Goal: Task Accomplishment & Management: Manage account settings

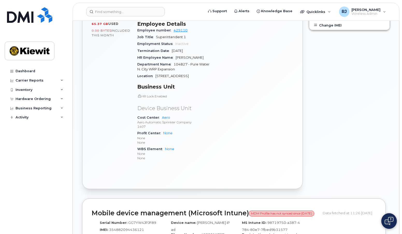
scroll to position [285, 0]
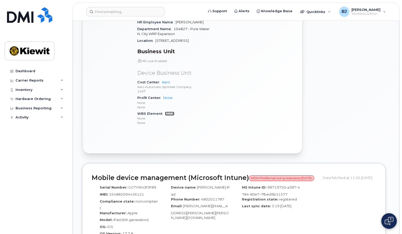
click at [168, 112] on link "None" at bounding box center [169, 114] width 9 height 4
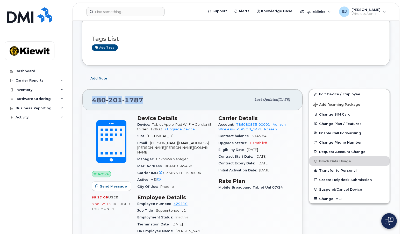
scroll to position [78, 0]
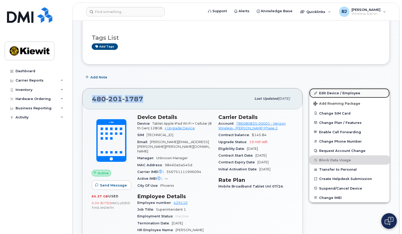
click at [350, 93] on link "Edit Device / Employee" at bounding box center [350, 92] width 80 height 9
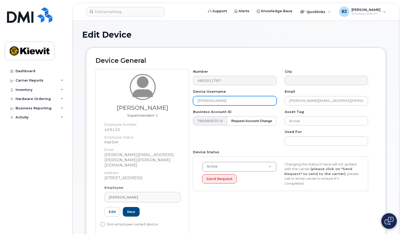
drag, startPoint x: 251, startPoint y: 101, endPoint x: 169, endPoint y: 99, distance: 82.5
click at [169, 99] on div "Thomas Mize Superintendent 1 Employee Number: 429110 Employee Status: inactive …" at bounding box center [236, 152] width 281 height 167
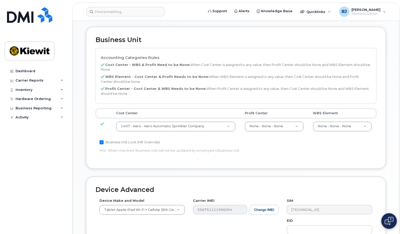
scroll to position [233, 0]
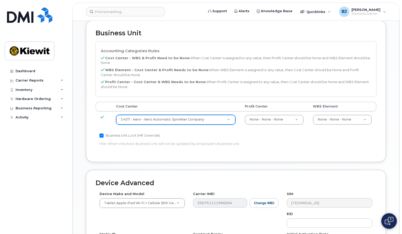
type input "Thomas Mize"
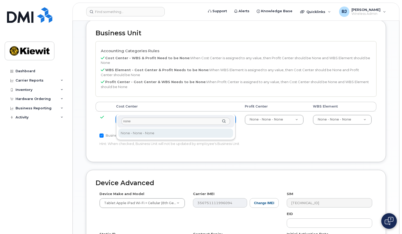
type input "none"
type input "29629358"
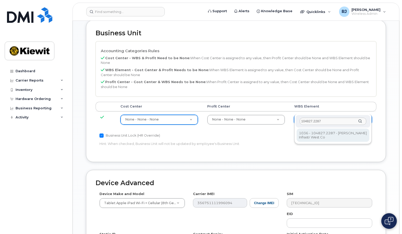
type input "104827.2287"
type input "29918093"
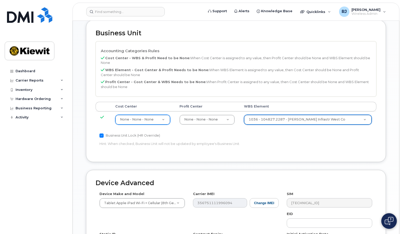
scroll to position [314, 0]
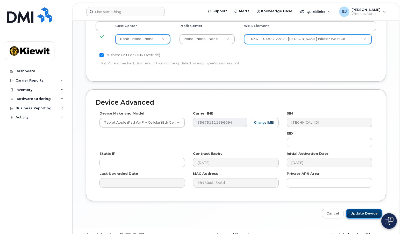
click at [364, 209] on input "Update Device" at bounding box center [364, 214] width 36 height 10
type input "Saving..."
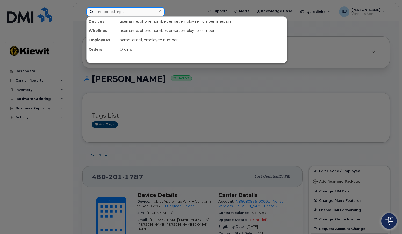
click at [107, 11] on input at bounding box center [125, 11] width 79 height 9
paste input "4807847655"
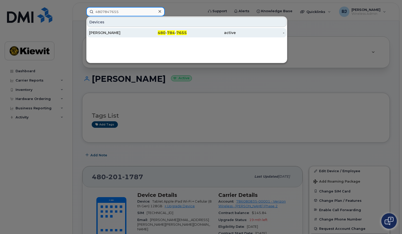
type input "4807847655"
click at [122, 33] on div "SYDNEY SANCHEZ" at bounding box center [113, 32] width 49 height 5
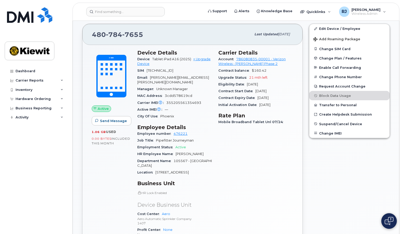
scroll to position [104, 0]
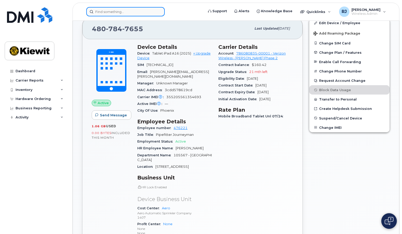
click at [109, 11] on input at bounding box center [125, 11] width 79 height 9
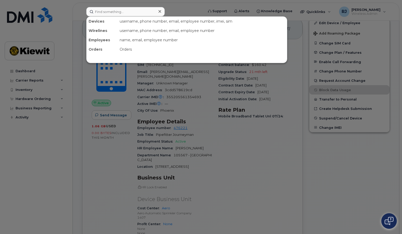
drag, startPoint x: 109, startPoint y: 11, endPoint x: 199, endPoint y: 115, distance: 137.1
click at [199, 115] on div at bounding box center [201, 117] width 402 height 234
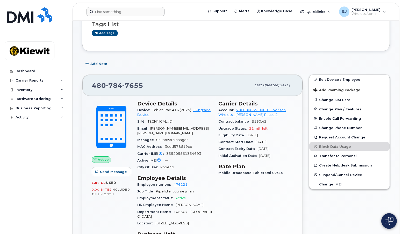
scroll to position [52, 0]
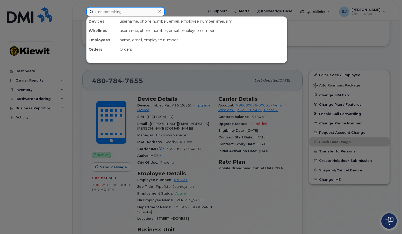
click at [127, 12] on input at bounding box center [125, 11] width 79 height 9
paste input "7203764193"
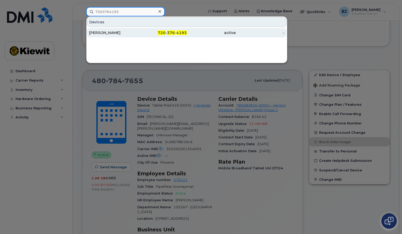
type input "7203764193"
click at [134, 31] on div "[PERSON_NAME]" at bounding box center [113, 32] width 49 height 5
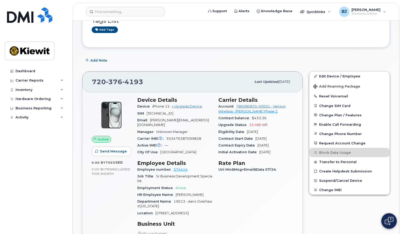
scroll to position [78, 0]
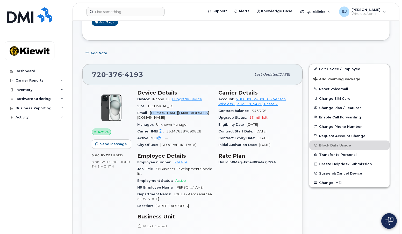
drag, startPoint x: 212, startPoint y: 113, endPoint x: 151, endPoint y: 112, distance: 60.7
click at [151, 112] on div "Email [PERSON_NAME][EMAIL_ADDRESS][DOMAIN_NAME]" at bounding box center [174, 115] width 75 height 12
copy span "[PERSON_NAME][EMAIL_ADDRESS][DOMAIN_NAME]"
click at [342, 174] on span "Suspend/Cancel Device" at bounding box center [341, 173] width 43 height 4
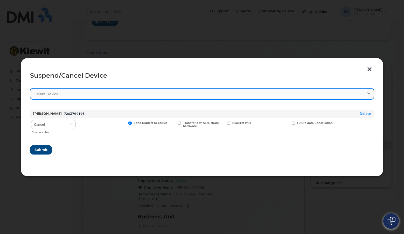
click at [132, 96] on link "Select device" at bounding box center [202, 93] width 344 height 11
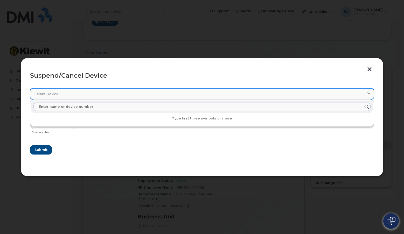
click at [132, 96] on link "Select device" at bounding box center [202, 93] width 344 height 11
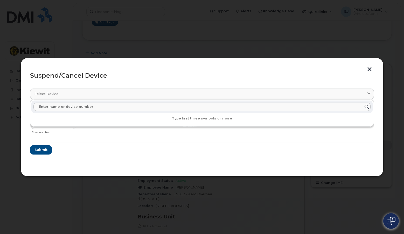
click at [126, 131] on div "Cancel Suspend - Reduced Rate Suspend - Full Rate Suspend - Lost Device/Stolen …" at bounding box center [202, 126] width 344 height 18
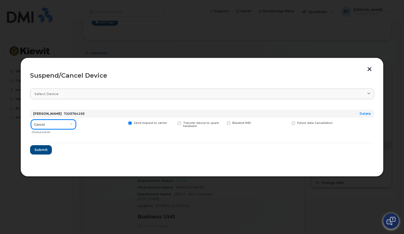
click at [69, 125] on select "Cancel Suspend - Reduced Rate Suspend - Full Rate Suspend - Lost Device/Stolen …" at bounding box center [53, 124] width 45 height 9
select select "[object Object]"
click at [31, 120] on select "Cancel Suspend - Reduced Rate Suspend - Full Rate Suspend - Lost Device/Stolen …" at bounding box center [53, 124] width 45 height 9
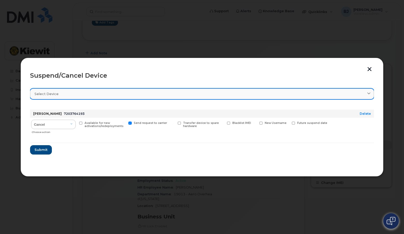
click at [114, 96] on div "Select device" at bounding box center [201, 93] width 335 height 5
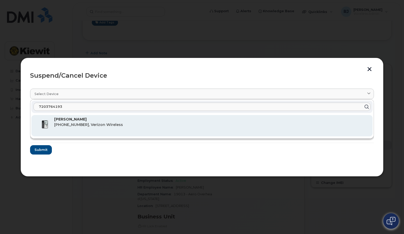
type input "7203764193"
click at [107, 126] on span "[PHONE_NUMBER], Verizon Wireless" at bounding box center [88, 124] width 69 height 5
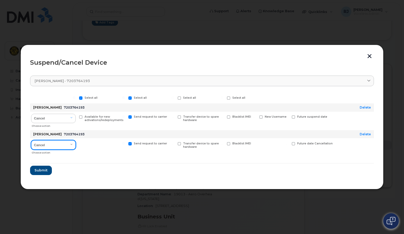
click at [68, 143] on select "Cancel Suspend - Reduced Rate Suspend - Full Rate Suspend - Lost Device/Stolen …" at bounding box center [53, 144] width 45 height 9
select select "[object Object]"
click at [31, 140] on select "Cancel Suspend - Reduced Rate Suspend - Full Rate Suspend - Lost Device/Stolen …" at bounding box center [53, 144] width 45 height 9
click at [364, 133] on link "Delete" at bounding box center [365, 134] width 11 height 4
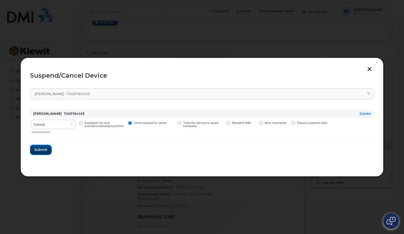
click at [40, 150] on span "Submit" at bounding box center [40, 149] width 13 height 5
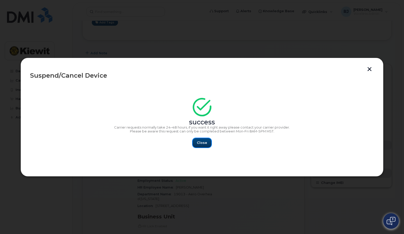
click at [200, 143] on span "Close" at bounding box center [202, 142] width 10 height 5
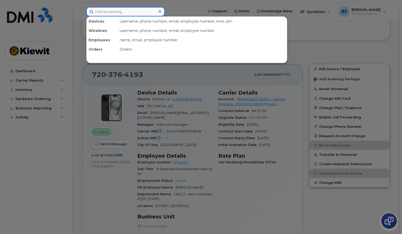
click at [117, 12] on input at bounding box center [125, 11] width 79 height 9
paste input "6026979450"
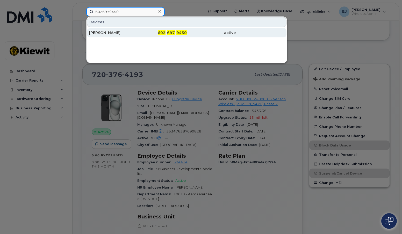
type input "6026979450"
click at [130, 34] on div "[PERSON_NAME]" at bounding box center [113, 32] width 49 height 5
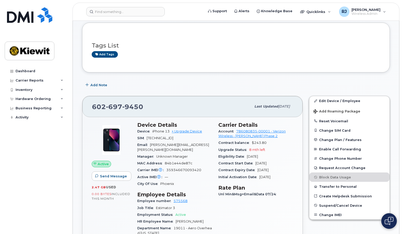
scroll to position [78, 0]
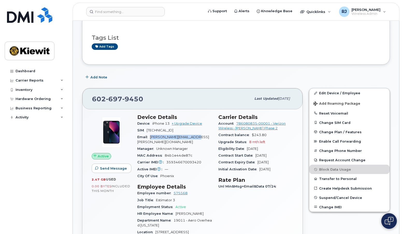
drag, startPoint x: 203, startPoint y: 137, endPoint x: 160, endPoint y: 137, distance: 43.1
click at [148, 138] on div "Email JASEN.DAVIS@AEROFIRE.COM" at bounding box center [174, 140] width 75 height 12
copy span "JASEN.DAVIS@AEROFIRE.COM"
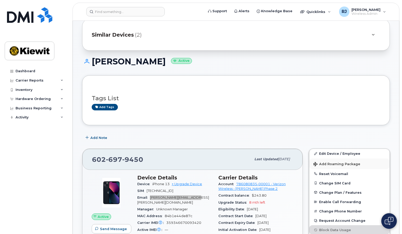
scroll to position [26, 0]
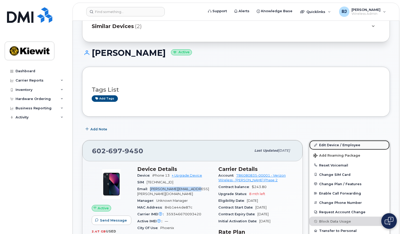
click at [344, 145] on link "Edit Device / Employee" at bounding box center [350, 144] width 80 height 9
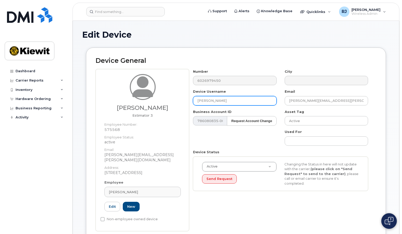
drag, startPoint x: 235, startPoint y: 102, endPoint x: 174, endPoint y: 100, distance: 61.0
click at [174, 100] on div "[PERSON_NAME] Estimator 3 Employee Number: 575568 Employee Status: active Email…" at bounding box center [236, 150] width 281 height 162
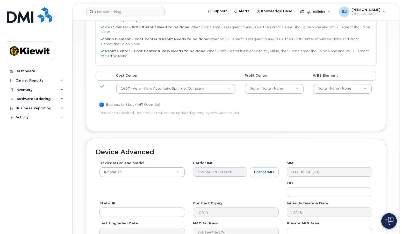
scroll to position [259, 0]
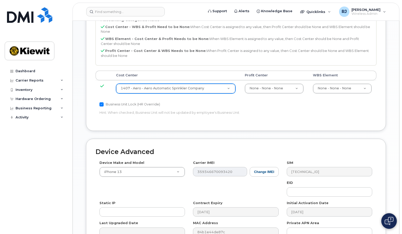
type input "JASEN DAVIS"
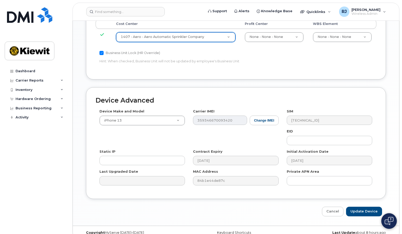
scroll to position [314, 0]
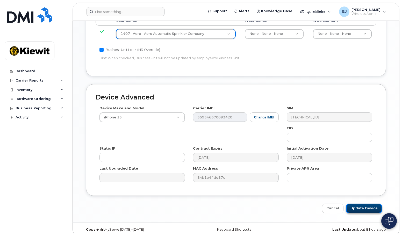
click at [364, 203] on input "Update Device" at bounding box center [364, 208] width 36 height 10
type input "Saving..."
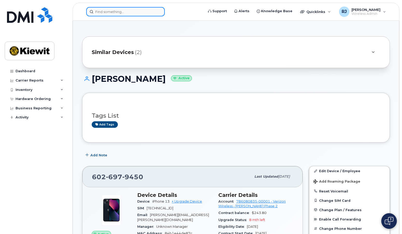
click at [107, 13] on input at bounding box center [125, 11] width 79 height 9
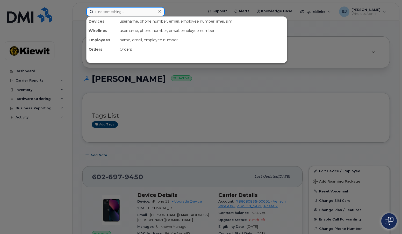
paste input "6028282334"
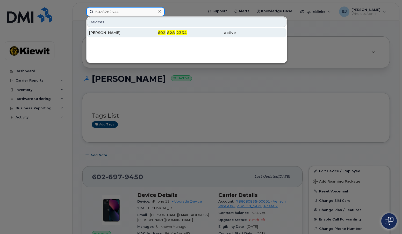
type input "6028282334"
click at [118, 32] on div "JASON ATCHLEY" at bounding box center [113, 32] width 49 height 5
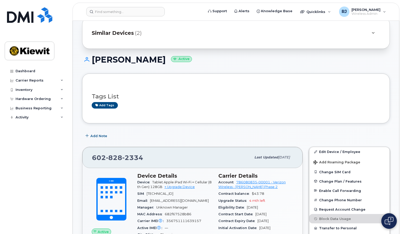
scroll to position [78, 0]
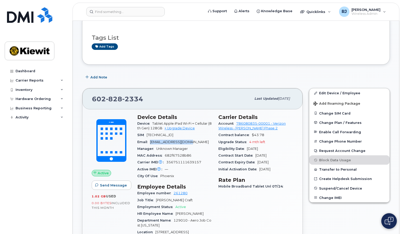
drag, startPoint x: 199, startPoint y: 142, endPoint x: 151, endPoint y: 142, distance: 48.0
click at [151, 142] on div "Email DDOWELL@AEROFIRE.COM" at bounding box center [174, 141] width 75 height 7
copy span "DDOWELL@AEROFIRE.COM"
drag, startPoint x: 199, startPoint y: 213, endPoint x: 176, endPoint y: 213, distance: 23.6
click at [176, 213] on div "HR Employee Name Daniel Dowell" at bounding box center [174, 213] width 75 height 7
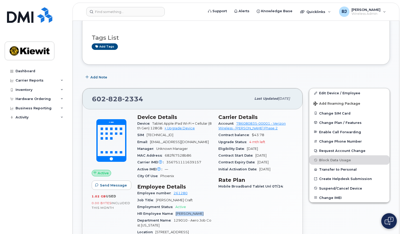
copy span "Daniel Dowell"
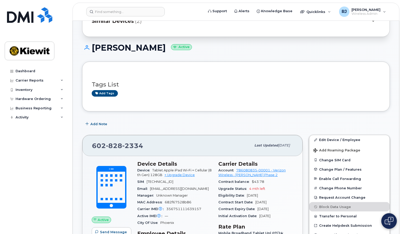
scroll to position [0, 0]
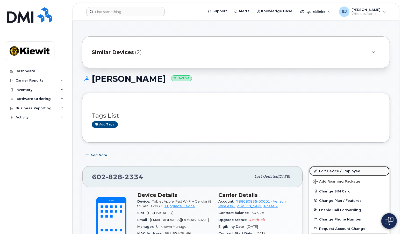
click at [345, 173] on link "Edit Device / Employee" at bounding box center [350, 170] width 80 height 9
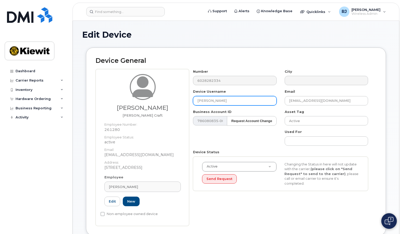
drag, startPoint x: 232, startPoint y: 100, endPoint x: 173, endPoint y: 100, distance: 58.4
click at [173, 100] on div "Daniel Dowell Foreman Craft Employee Number: 261280 Employee Status: active Ema…" at bounding box center [236, 147] width 281 height 157
paste input "Daniel Dowell"
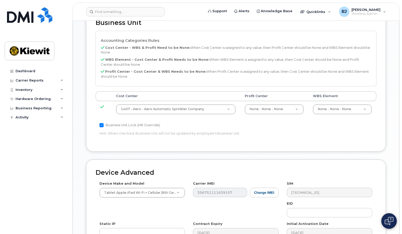
scroll to position [314, 0]
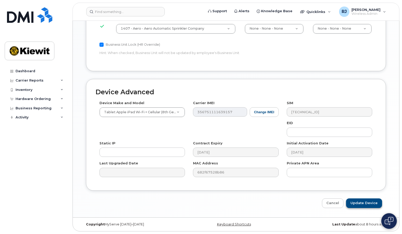
type input "Daniel Dowell"
click at [367, 204] on input "Update Device" at bounding box center [364, 203] width 36 height 10
type input "Saving..."
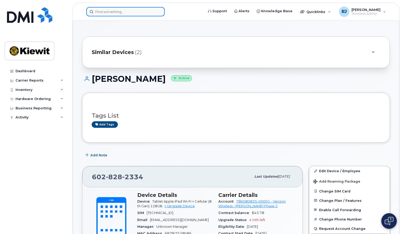
click at [108, 10] on input at bounding box center [125, 11] width 79 height 9
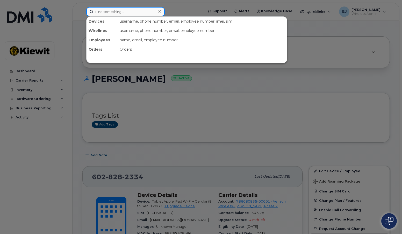
paste input "6026948970"
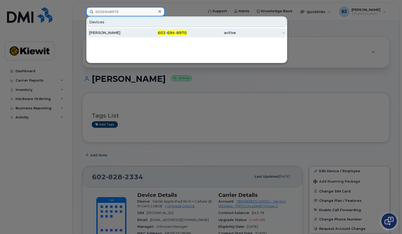
type input "6026948970"
click at [138, 33] on div "602 - 694 - 8970" at bounding box center [162, 32] width 49 height 5
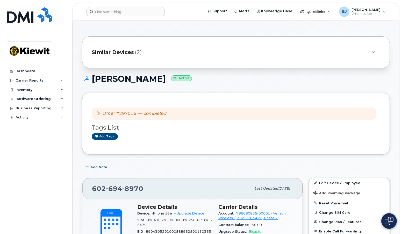
drag, startPoint x: 155, startPoint y: 79, endPoint x: 94, endPoint y: 79, distance: 61.2
click at [94, 79] on h1 "[PERSON_NAME] Active" at bounding box center [236, 78] width 308 height 9
copy h1 "[PERSON_NAME]"
click at [108, 18] on header "Support Alerts Knowledge Base Quicklinks Suspend / Cancel Device Change SIM Car…" at bounding box center [236, 12] width 327 height 18
click at [105, 14] on input at bounding box center [125, 11] width 79 height 9
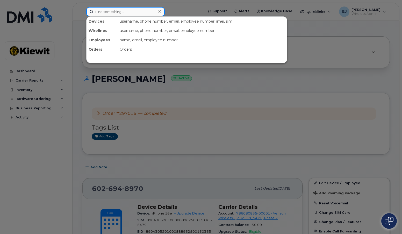
paste input "6026947633"
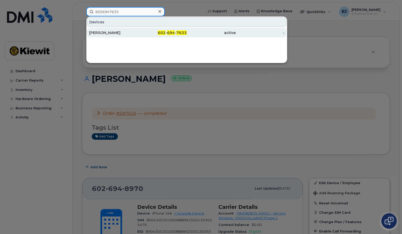
type input "6026947633"
click at [139, 31] on div "602 - 694 - 7633" at bounding box center [162, 32] width 49 height 5
